Goal: Find specific page/section: Find specific page/section

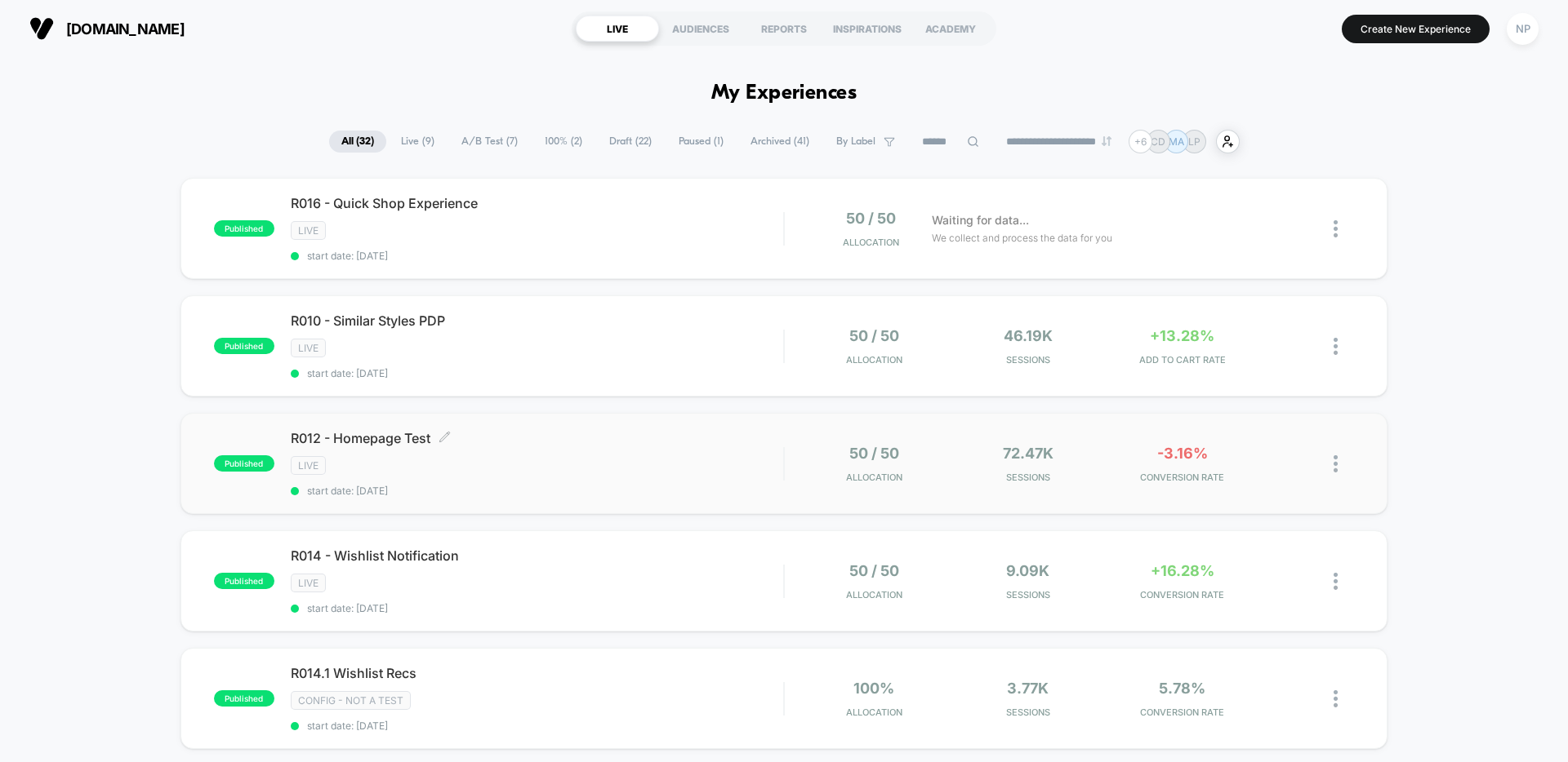
click at [673, 475] on div "LIVE" at bounding box center [537, 465] width 493 height 19
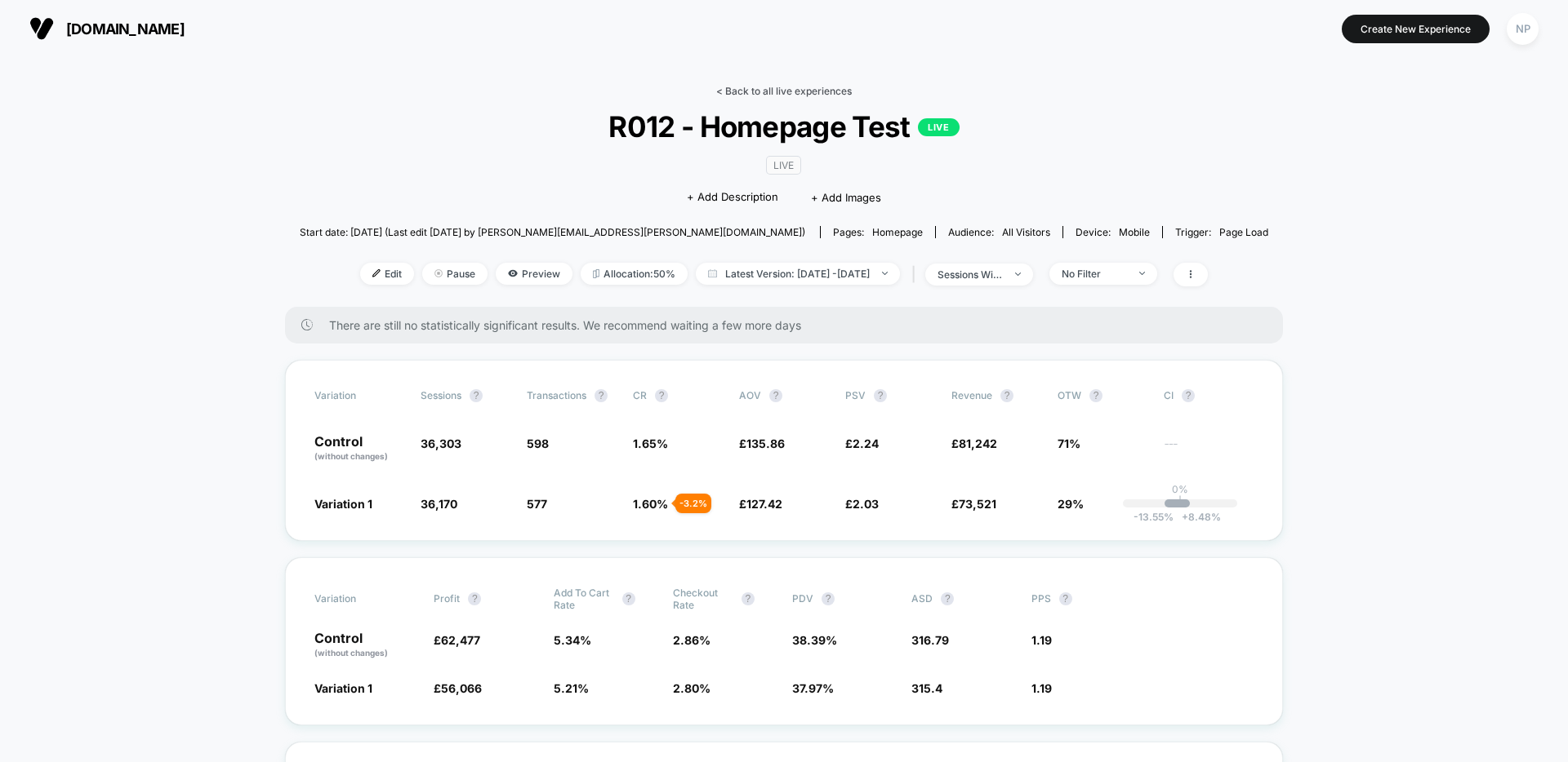
click at [795, 89] on link "< Back to all live experiences" at bounding box center [783, 90] width 135 height 12
